Goal: Transaction & Acquisition: Purchase product/service

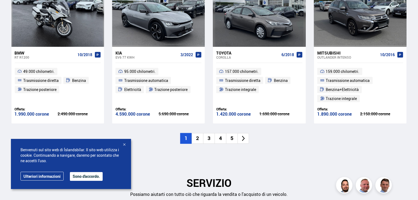
scroll to position [648, 0]
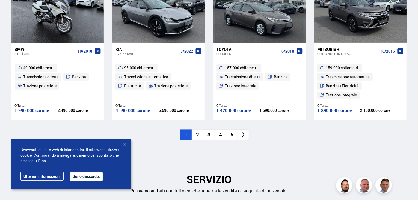
click at [199, 136] on font "2" at bounding box center [197, 134] width 3 height 7
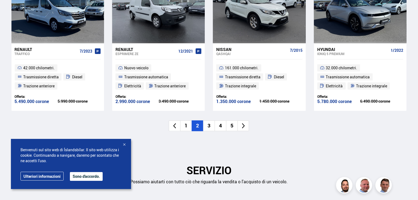
drag, startPoint x: 279, startPoint y: 113, endPoint x: 385, endPoint y: 139, distance: 110.0
click at [385, 139] on div "Nuove offerte Vedi altro OFFERTA Renault Traffico 7/2023 42.000 chilometri. Tra…" at bounding box center [209, 49] width 405 height 197
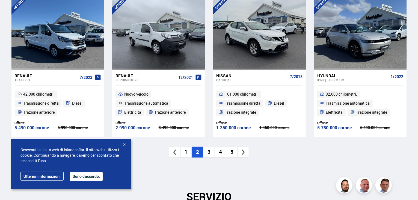
scroll to position [469, 0]
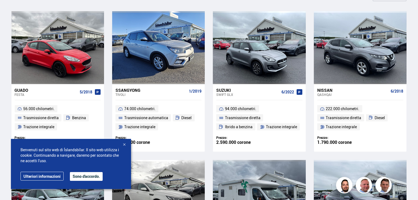
scroll to position [260, 0]
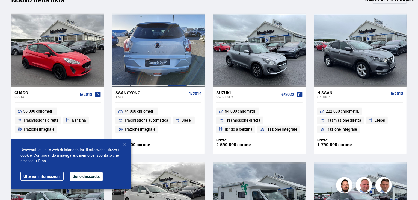
click at [169, 60] on div at bounding box center [177, 50] width 19 height 73
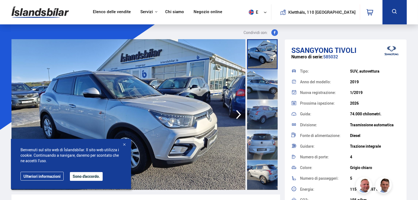
click at [237, 113] on icon "button" at bounding box center [238, 114] width 11 height 13
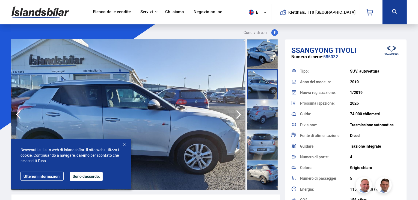
click at [237, 113] on icon "button" at bounding box center [238, 114] width 11 height 13
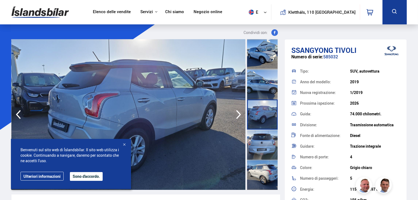
click at [237, 113] on icon "button" at bounding box center [238, 114] width 11 height 13
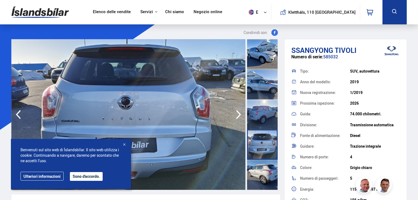
click at [237, 113] on icon "button" at bounding box center [238, 114] width 11 height 13
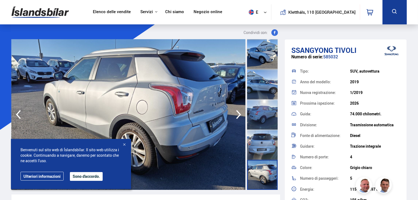
click at [237, 113] on icon "button" at bounding box center [238, 114] width 11 height 13
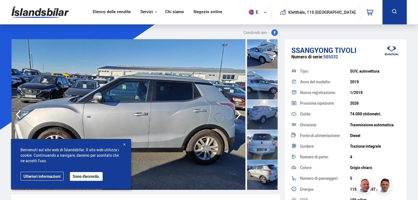
click at [237, 113] on icon "button" at bounding box center [238, 114] width 11 height 13
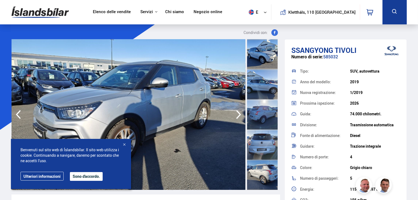
click at [237, 113] on icon "button" at bounding box center [238, 114] width 11 height 13
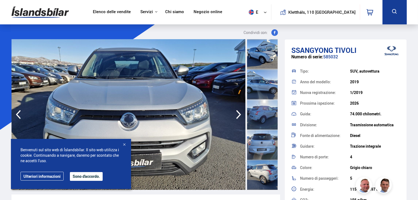
click at [237, 113] on icon "button" at bounding box center [238, 114] width 11 height 13
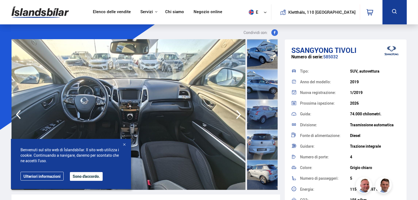
click at [237, 113] on icon "button" at bounding box center [238, 114] width 11 height 13
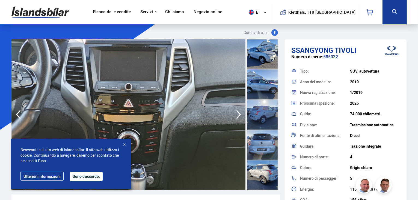
click at [237, 113] on icon "button" at bounding box center [238, 114] width 11 height 13
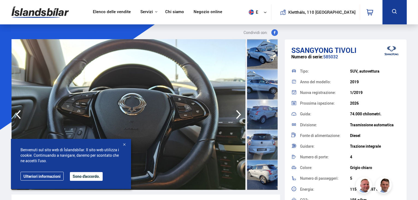
drag, startPoint x: 86, startPoint y: 1, endPoint x: 318, endPoint y: 31, distance: 234.0
click at [258, 52] on div at bounding box center [262, 54] width 31 height 30
